Goal: Task Accomplishment & Management: Complete application form

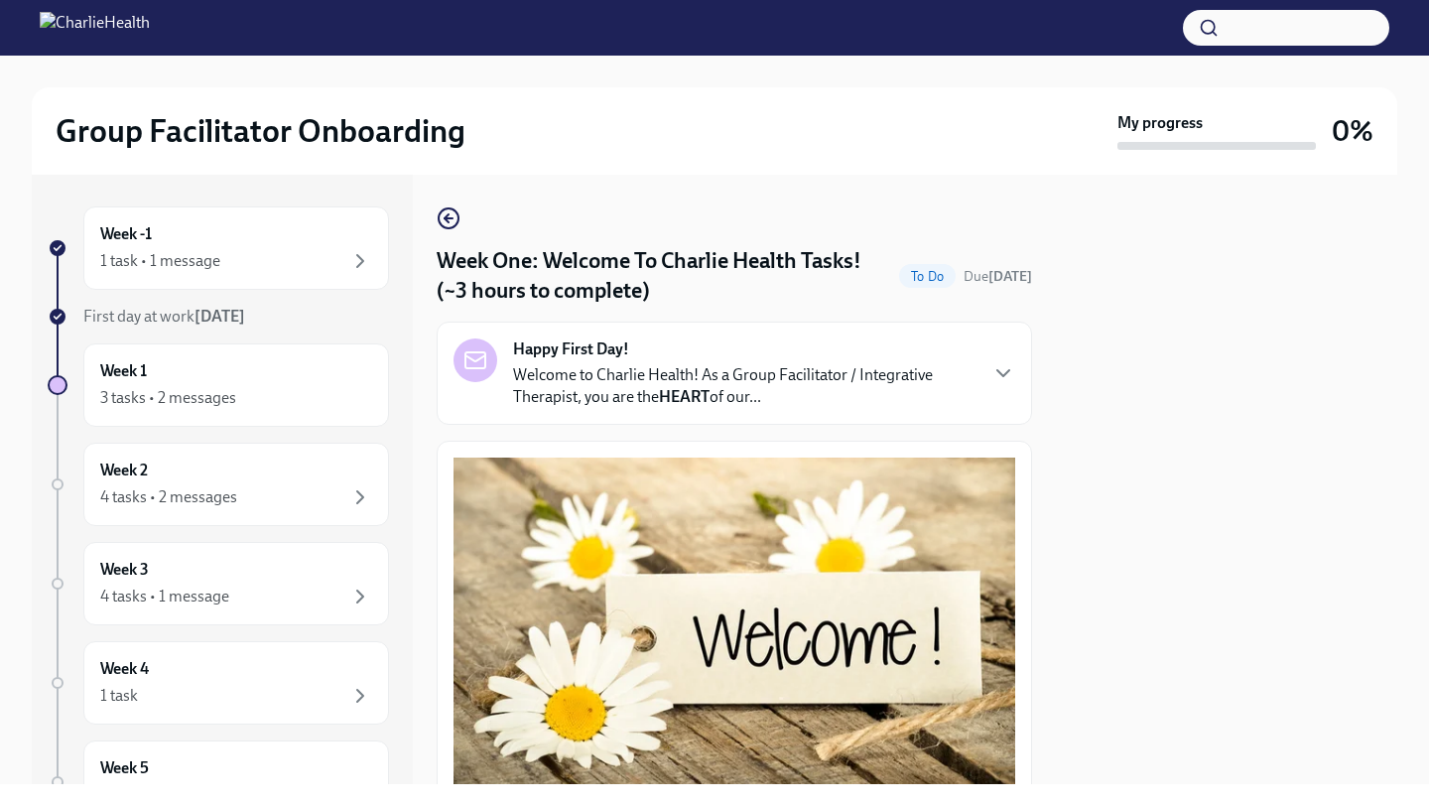
click at [1012, 352] on div "Happy First Day! Welcome to Charlie Health! As a Group Facilitator / Integrativ…" at bounding box center [734, 372] width 562 height 69
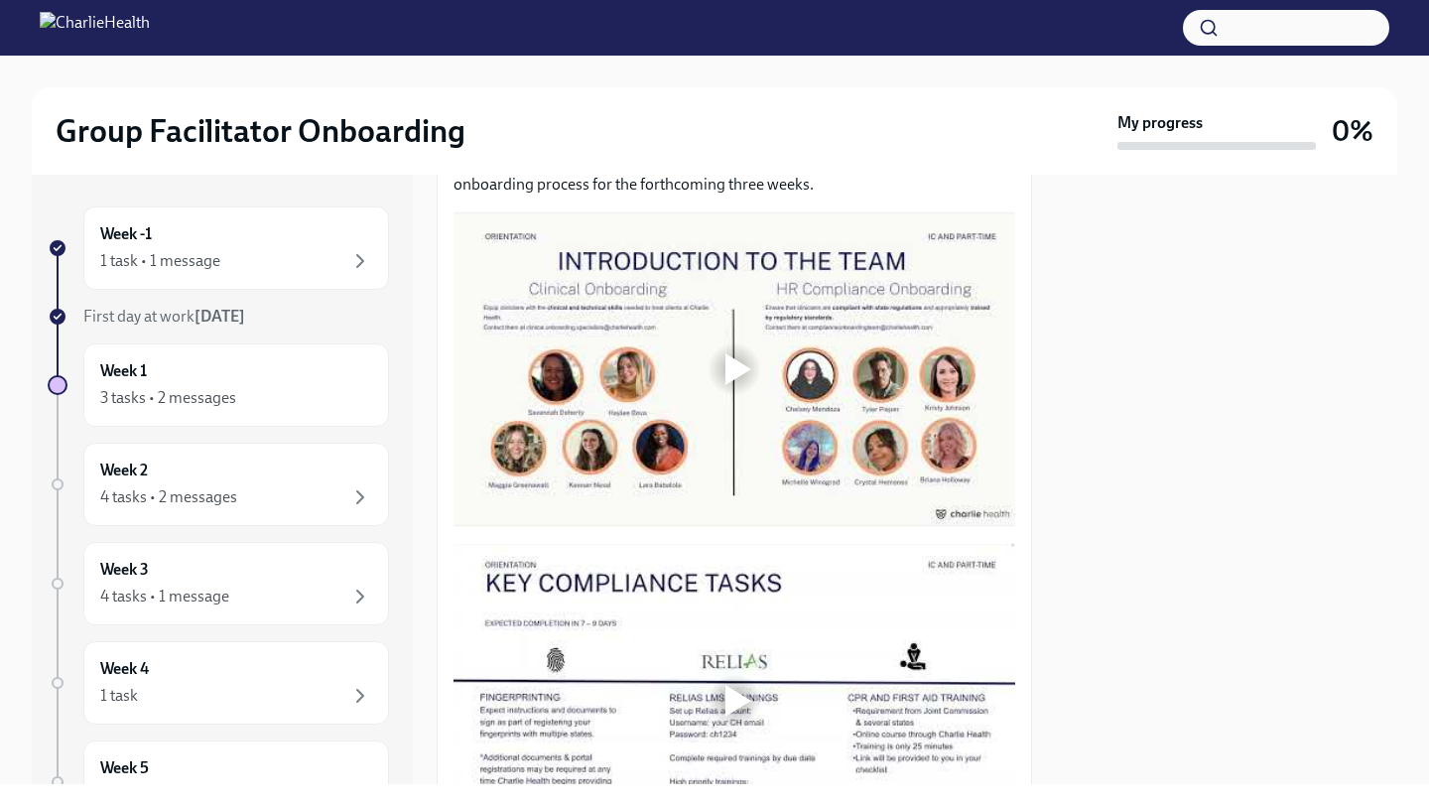
scroll to position [1676, 0]
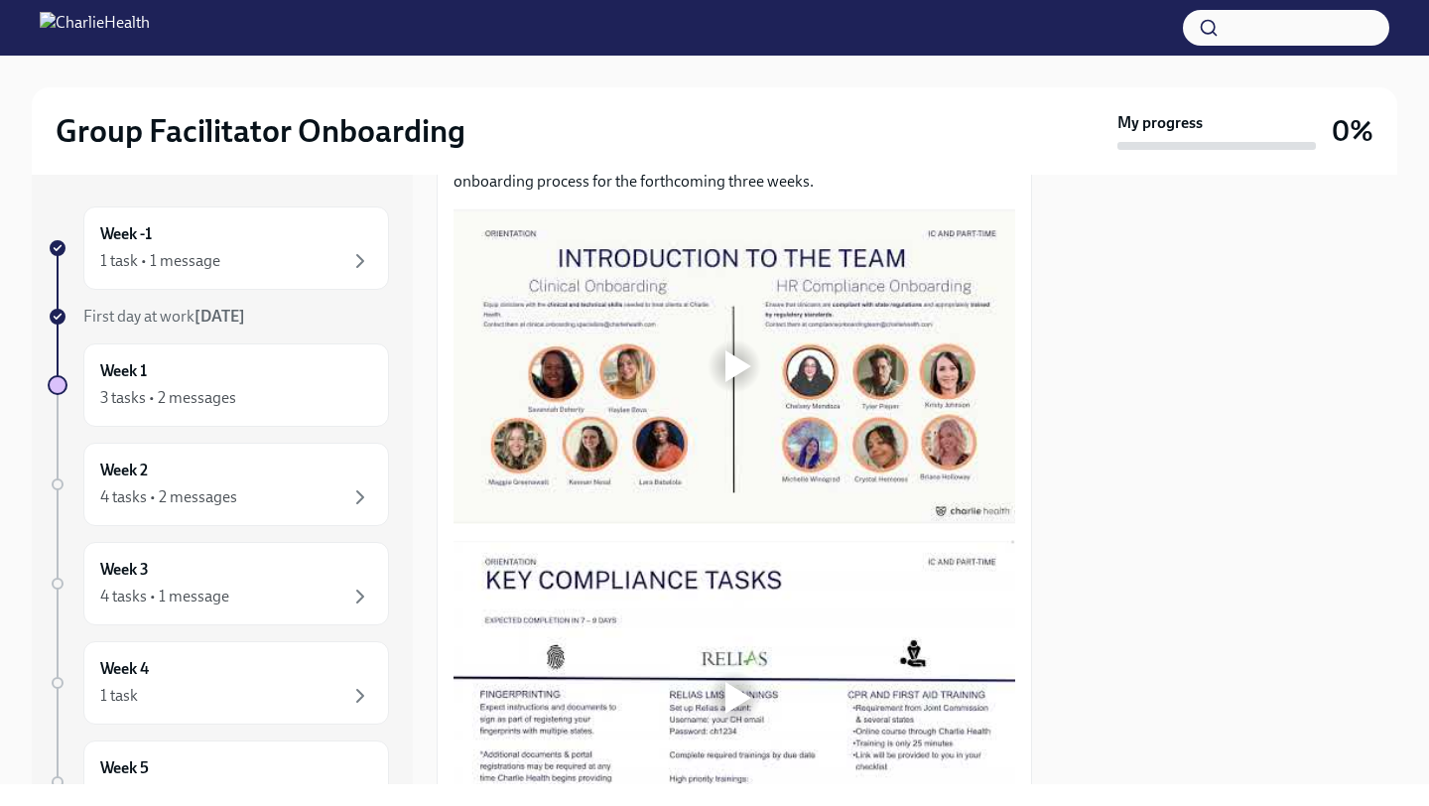
click at [832, 524] on div at bounding box center [734, 366] width 562 height 316
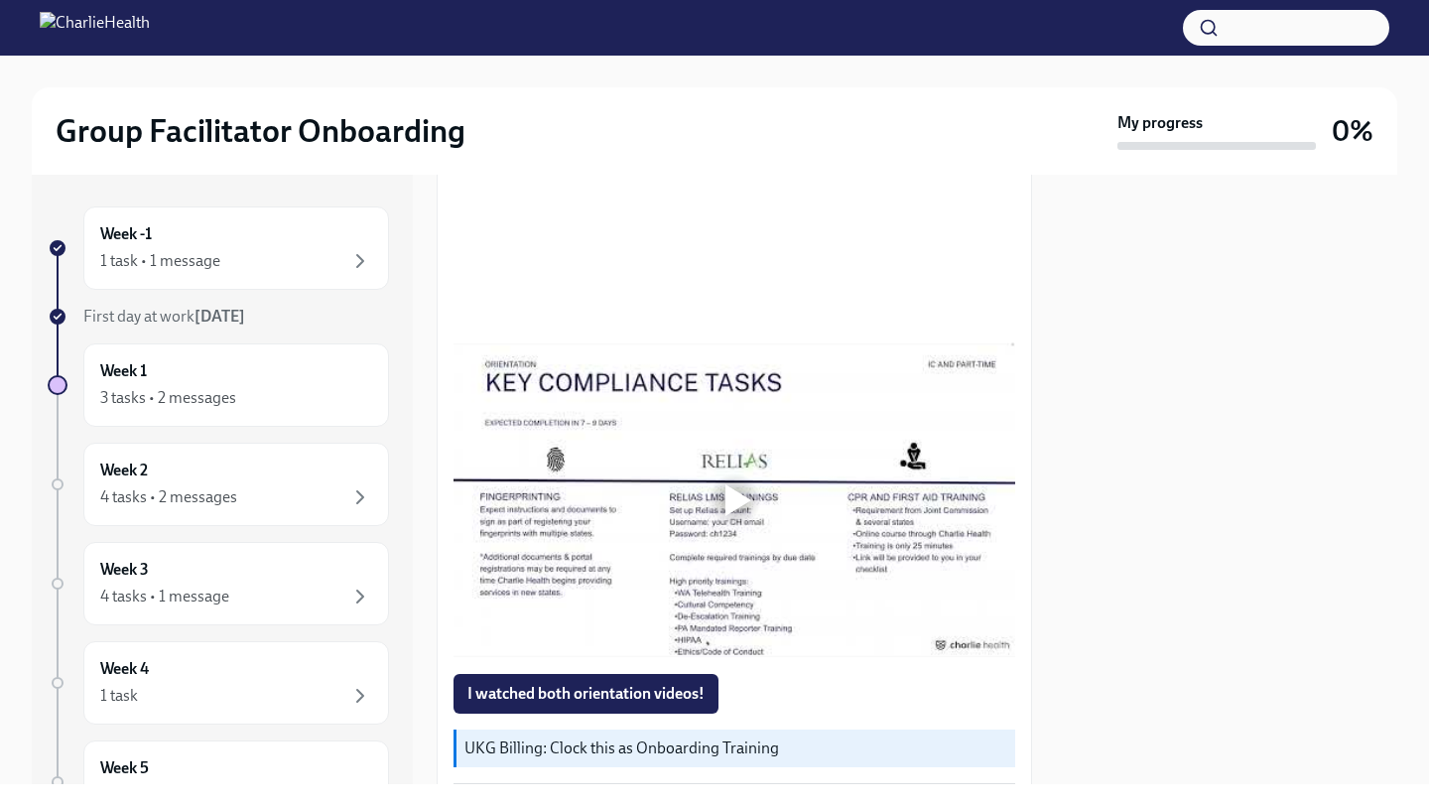
scroll to position [1878, 0]
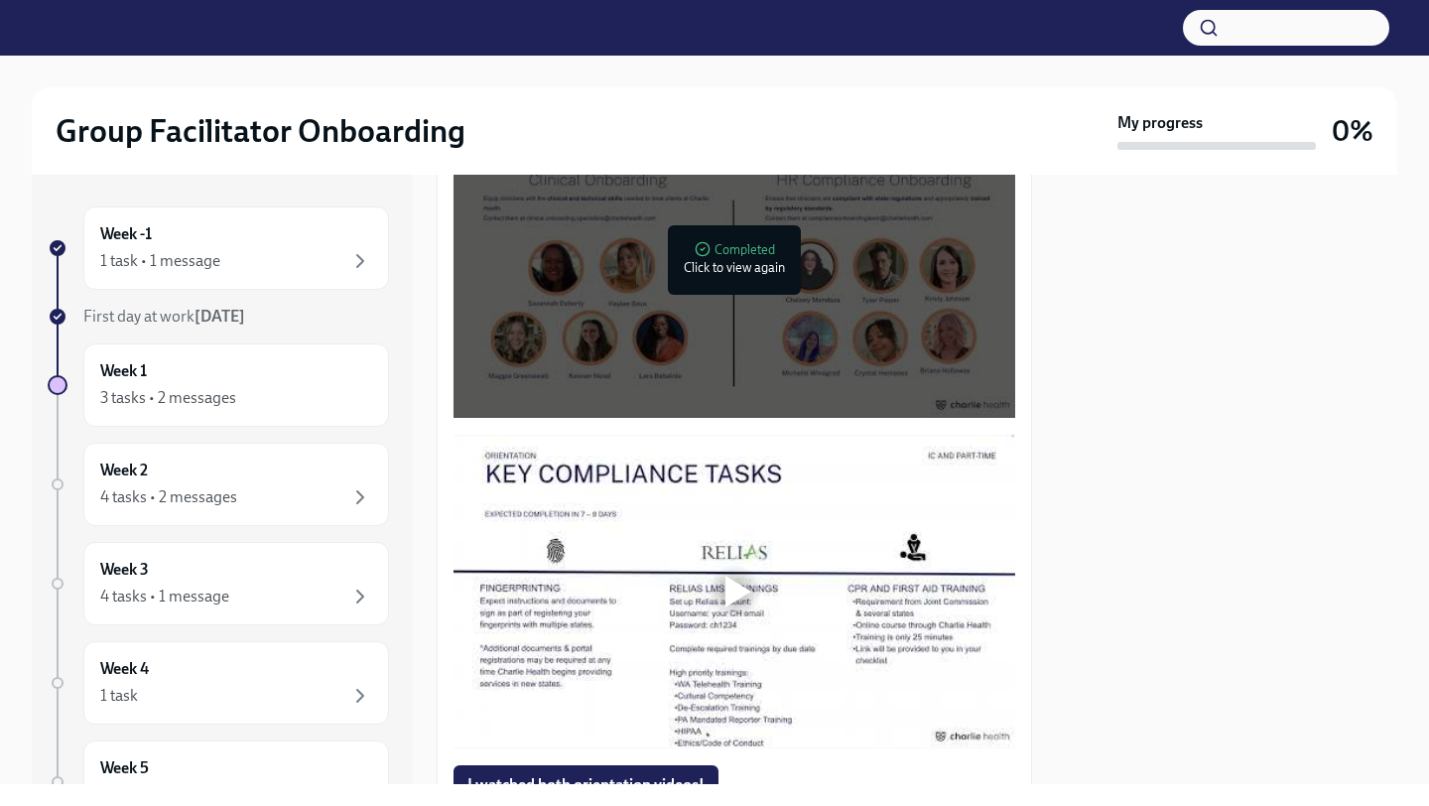
scroll to position [1225, 0]
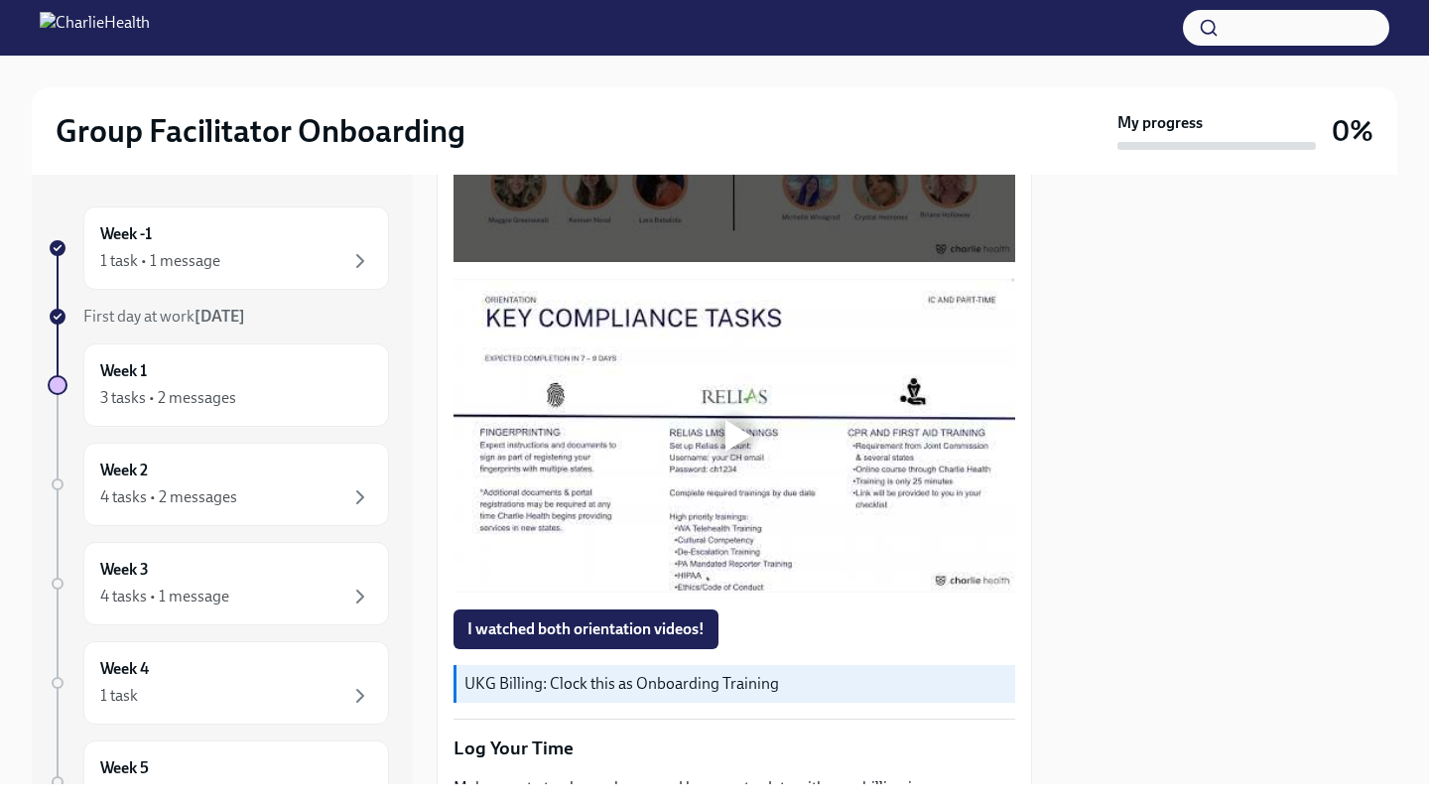
click at [745, 437] on div at bounding box center [738, 436] width 26 height 32
